Goal: Information Seeking & Learning: Learn about a topic

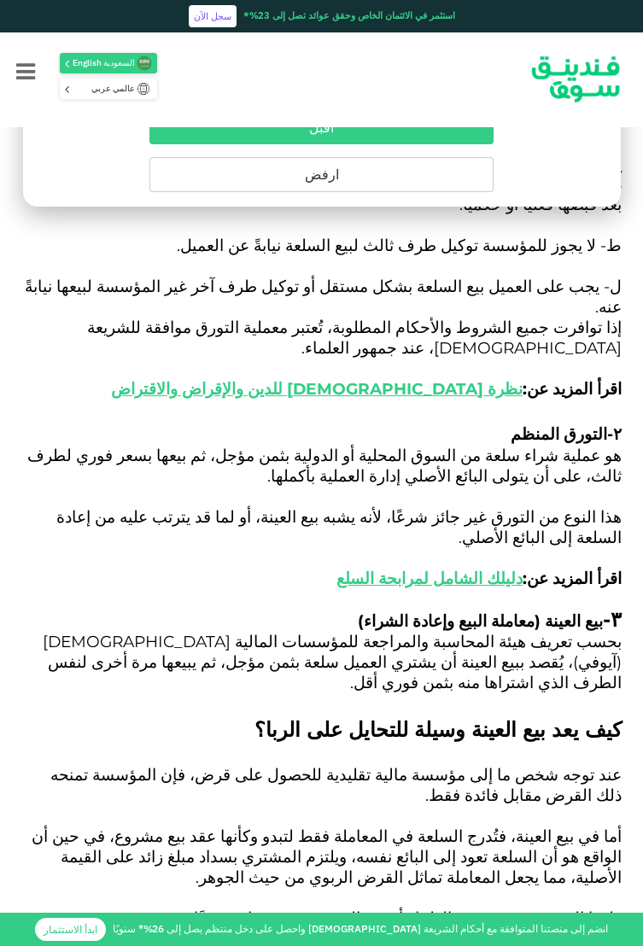
scroll to position [2033, 0]
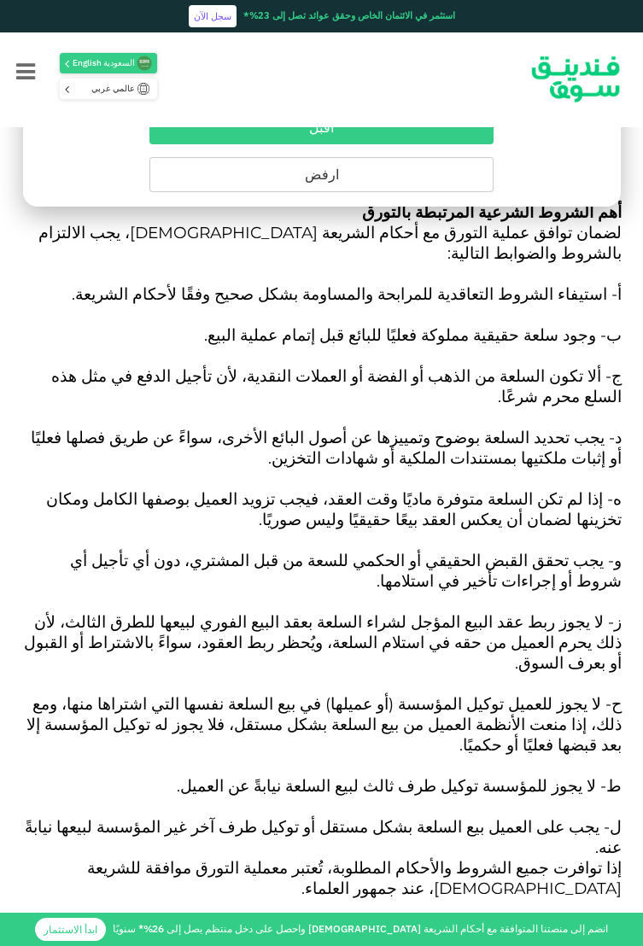
scroll to position [1497, 0]
